Goal: Task Accomplishment & Management: Manage account settings

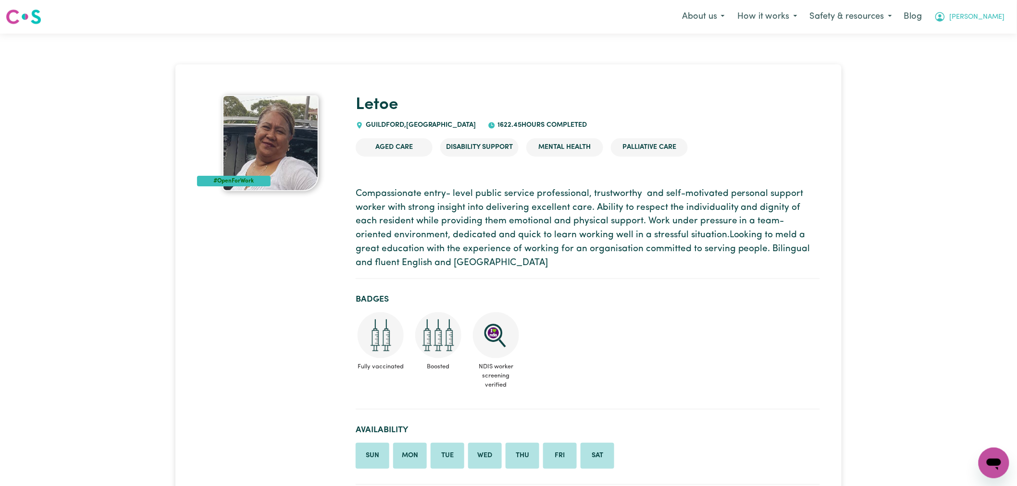
click at [946, 18] on icon "My Account" at bounding box center [940, 17] width 12 height 12
click at [974, 60] on link "Logout" at bounding box center [973, 55] width 76 height 18
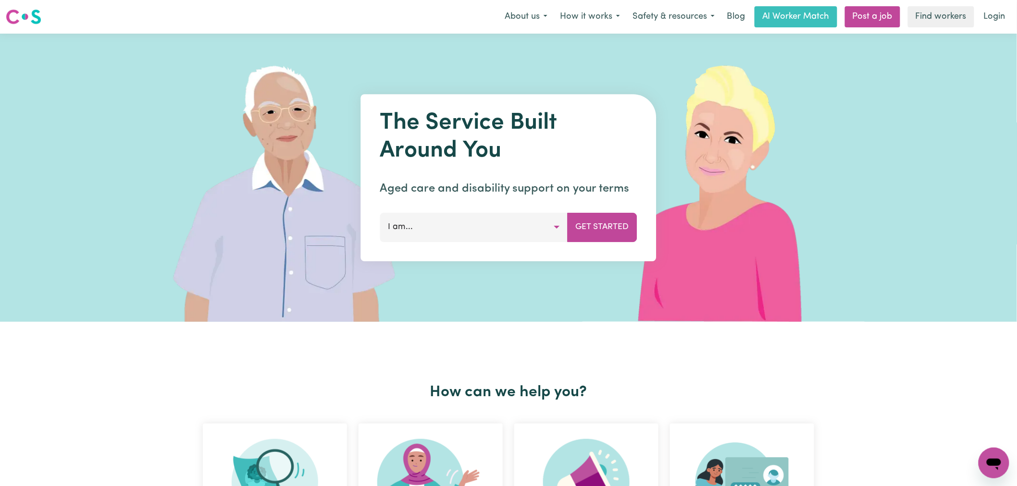
click at [1006, 14] on link "Login" at bounding box center [994, 16] width 33 height 21
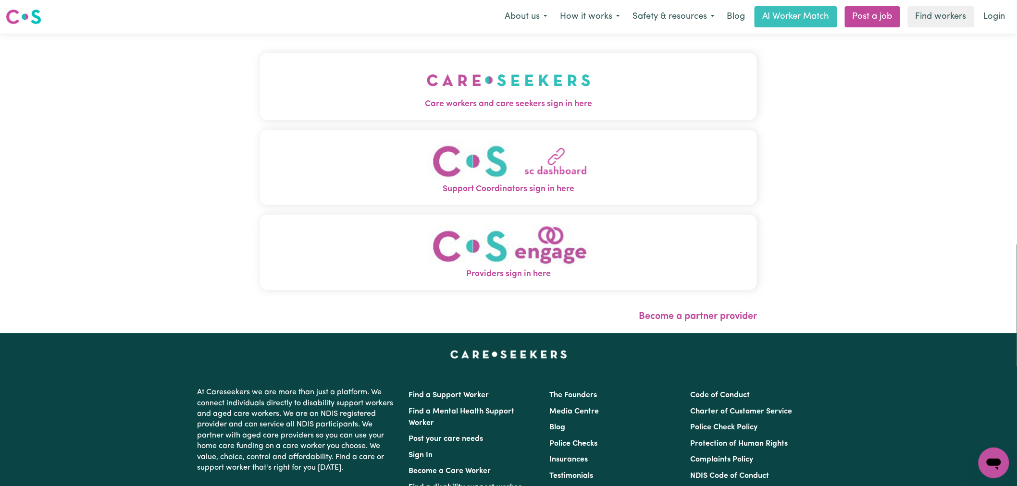
click at [397, 111] on button "Care workers and care seekers sign in here" at bounding box center [508, 86] width 497 height 67
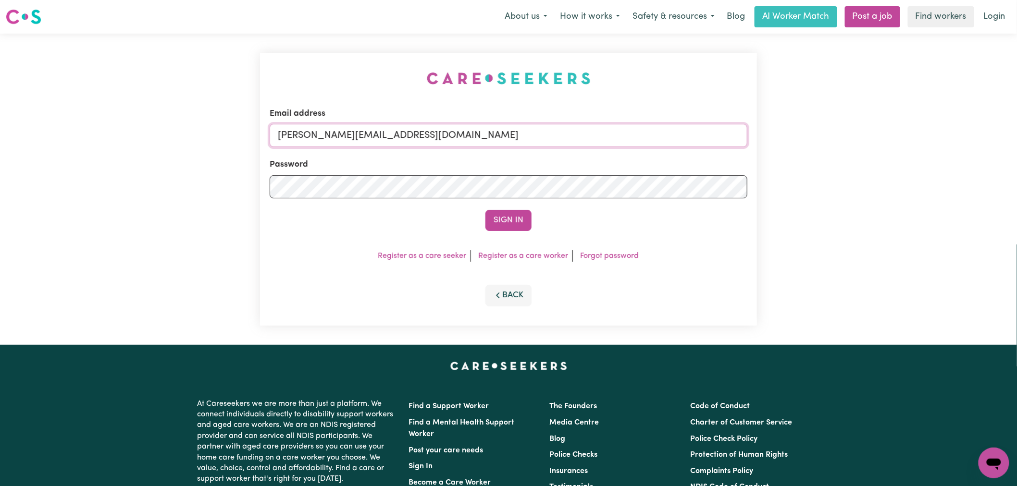
click at [495, 145] on input "lindsay@careseekers.com.au" at bounding box center [509, 135] width 478 height 23
drag, startPoint x: 513, startPoint y: 137, endPoint x: 327, endPoint y: 136, distance: 185.5
click at [327, 136] on input "superuser~rainhelensburgh@careseekers.com.au" at bounding box center [509, 135] width 478 height 23
type input "superuser~rainhelensburgh@careseekers.com.au"
click at [485, 210] on button "Sign In" at bounding box center [508, 220] width 46 height 21
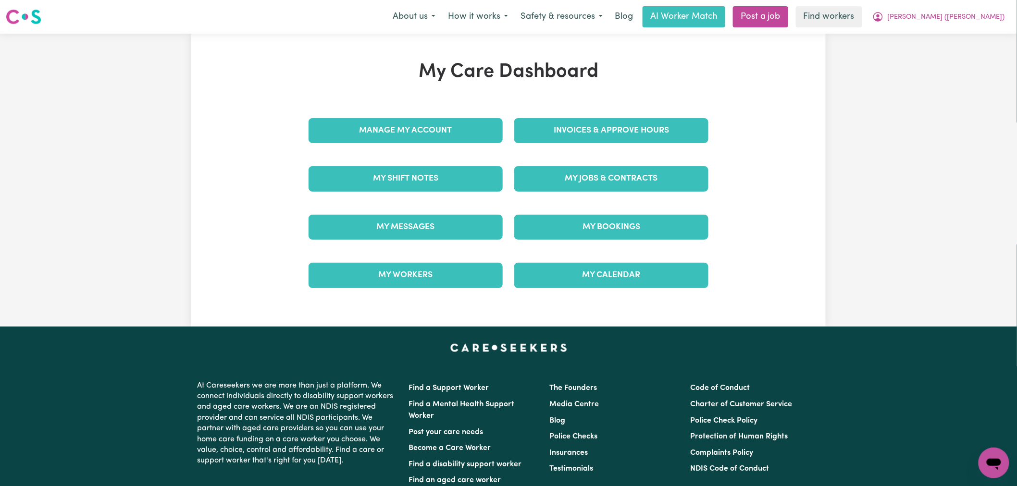
click at [554, 80] on h1 "My Care Dashboard" at bounding box center [508, 72] width 411 height 23
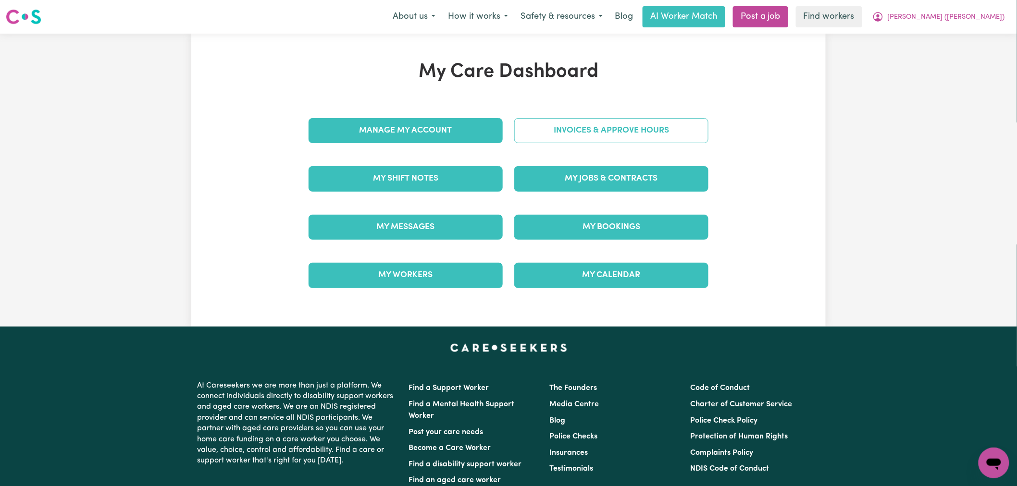
click at [571, 127] on link "Invoices & Approve Hours" at bounding box center [611, 130] width 194 height 25
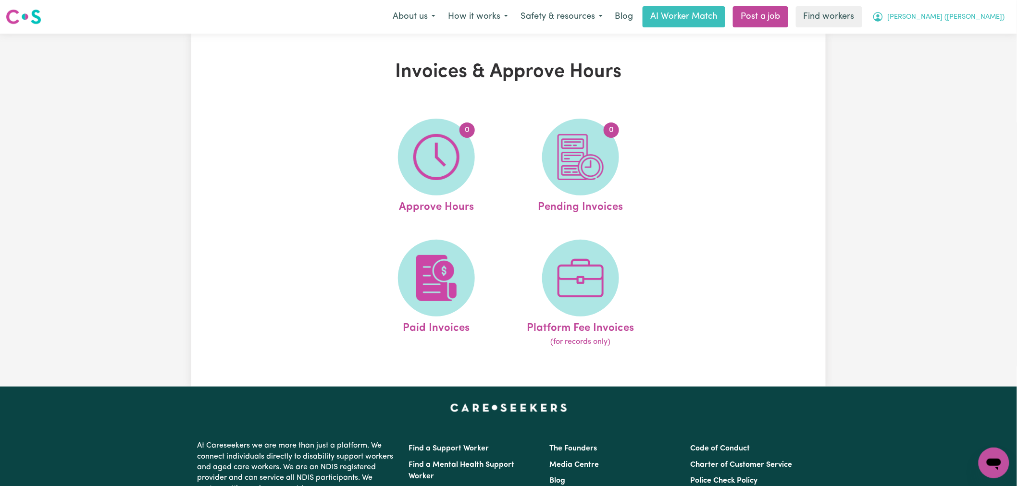
click at [990, 20] on span "Caitlin (Rayne)" at bounding box center [946, 17] width 117 height 11
click at [981, 49] on link "Logout" at bounding box center [973, 55] width 76 height 18
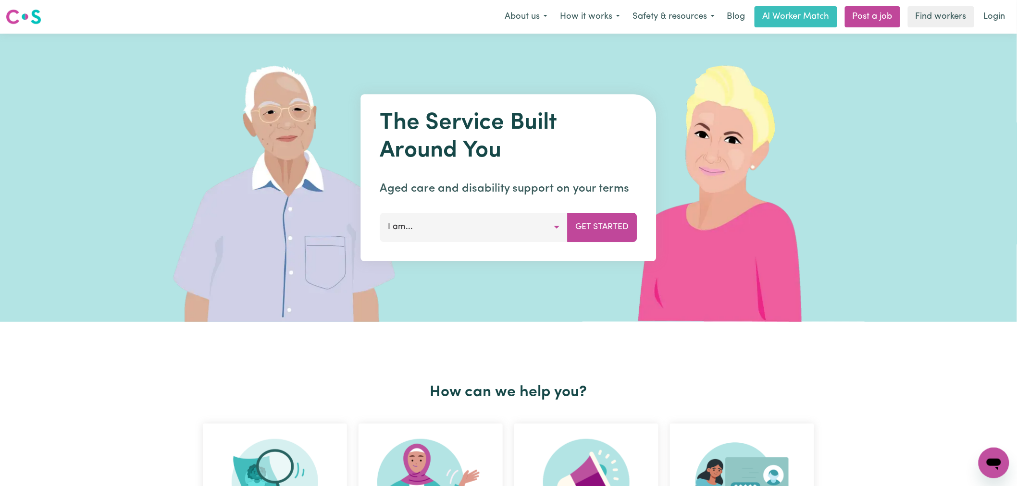
click at [993, 9] on link "Login" at bounding box center [994, 16] width 33 height 21
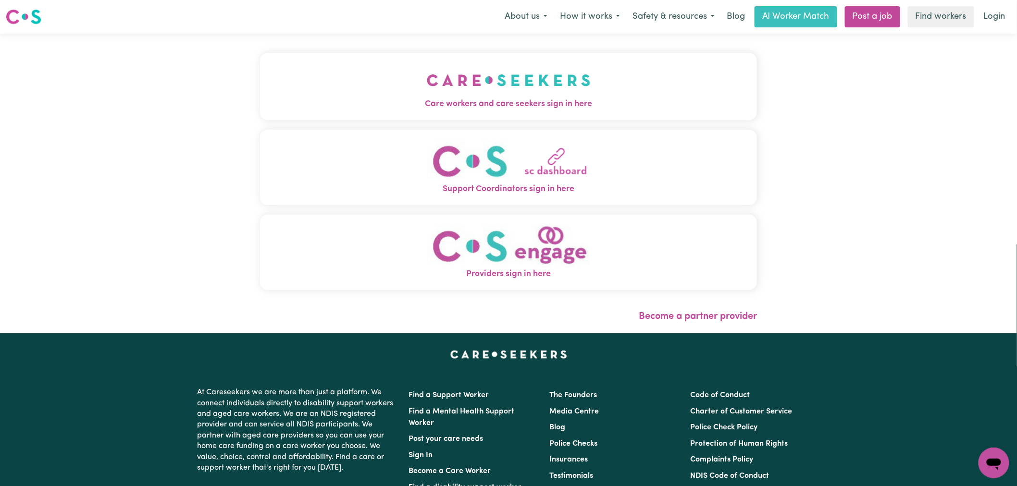
click at [427, 88] on img "Care workers and care seekers sign in here" at bounding box center [509, 80] width 164 height 36
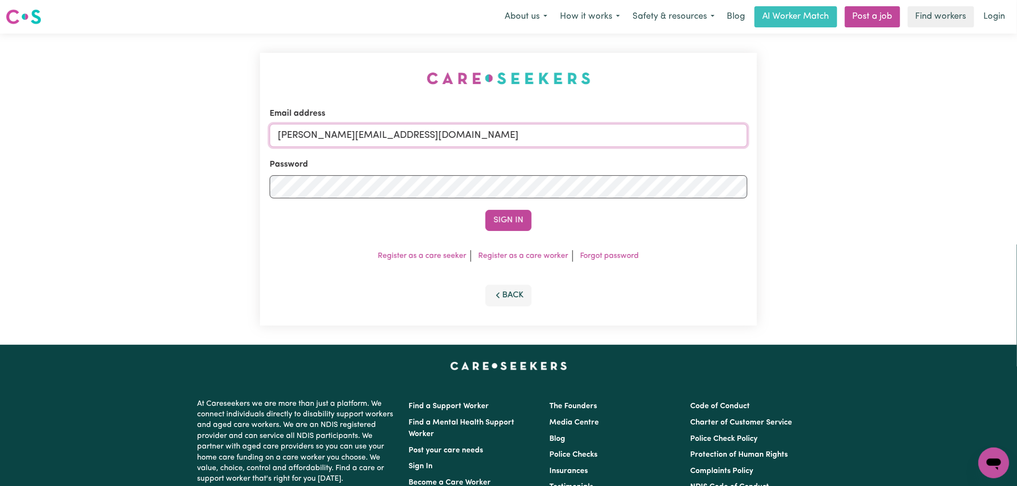
click at [450, 137] on input "lindsay@careseekers.com.au" at bounding box center [509, 135] width 478 height 23
drag, startPoint x: 472, startPoint y: 137, endPoint x: 327, endPoint y: 137, distance: 144.6
click at [327, 137] on input "superuser~CaronuttingMMJ@careseekers.com.au" at bounding box center [509, 135] width 478 height 23
type input "superuser~laura28simone@gmail.com"
click at [485, 210] on button "Sign In" at bounding box center [508, 220] width 46 height 21
